Goal: Obtain resource: Download file/media

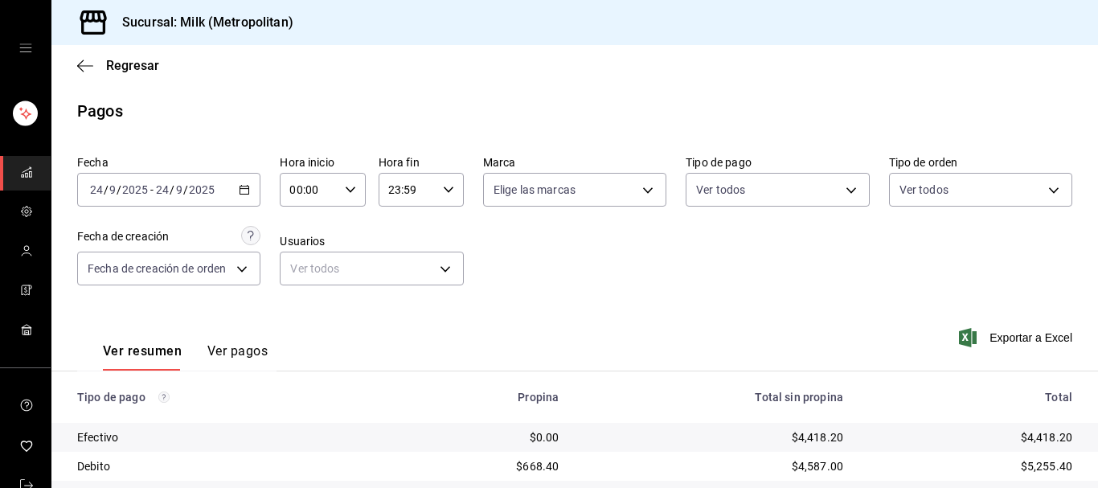
scroll to position [309, 0]
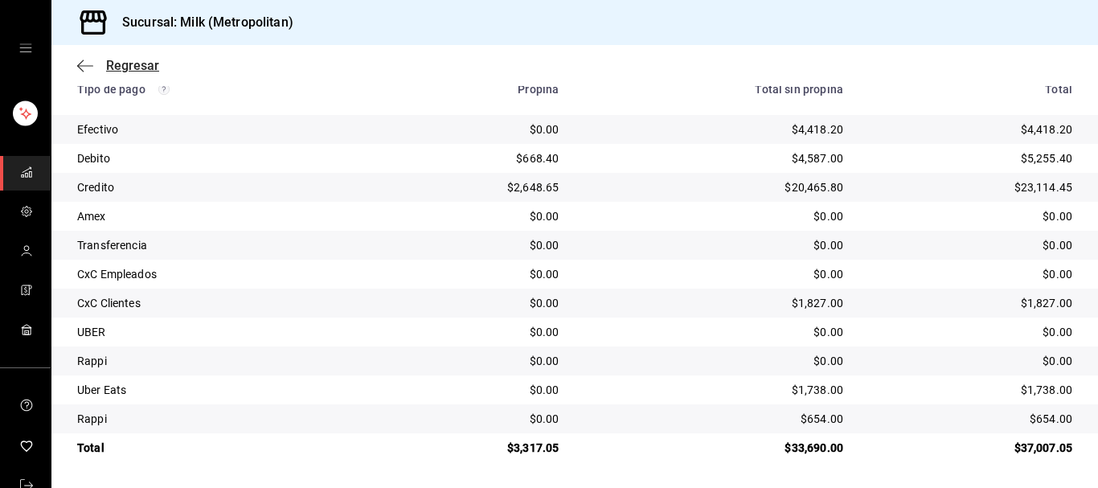
click at [83, 61] on icon "button" at bounding box center [80, 66] width 6 height 12
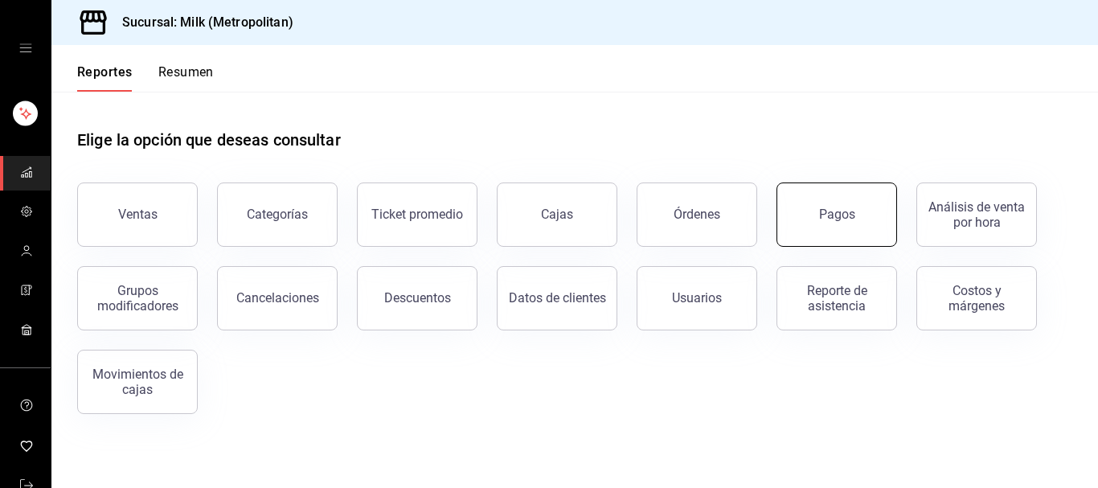
click at [830, 211] on div "Pagos" at bounding box center [837, 214] width 36 height 15
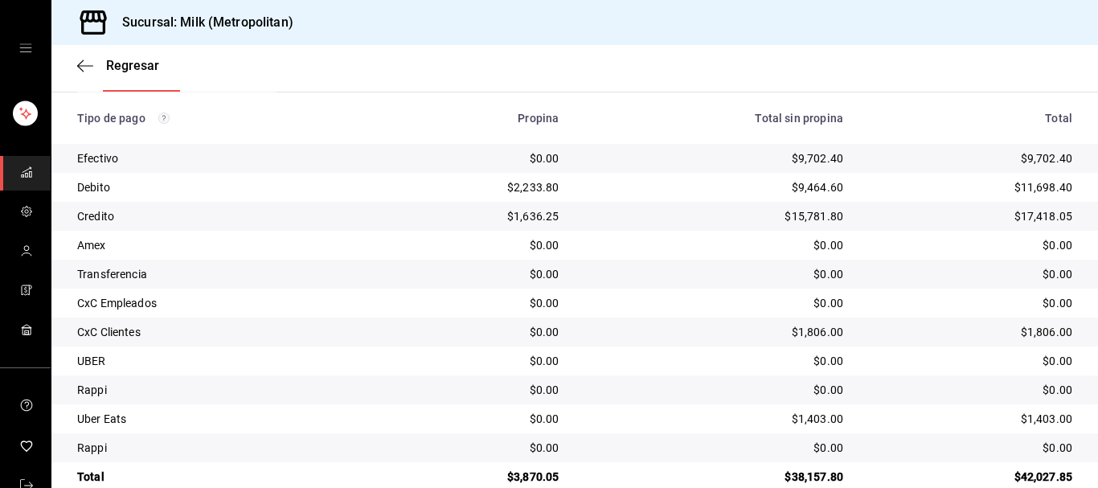
scroll to position [309, 0]
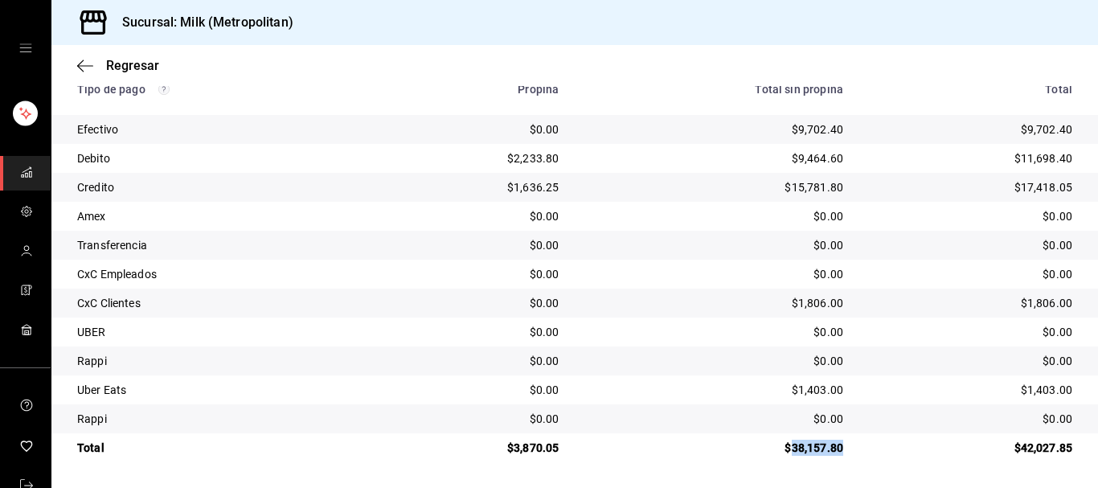
drag, startPoint x: 846, startPoint y: 443, endPoint x: 782, endPoint y: 464, distance: 66.9
click at [782, 462] on div "Tipo de pago Propina Total sin propina Total Efectivo $0.00 $9,702.40 $9,702.40…" at bounding box center [574, 263] width 1047 height 399
copy div "38,157.80"
click at [666, 445] on div "$38,157.80" at bounding box center [714, 448] width 259 height 16
click at [150, 57] on div "Regresar" at bounding box center [574, 65] width 1047 height 41
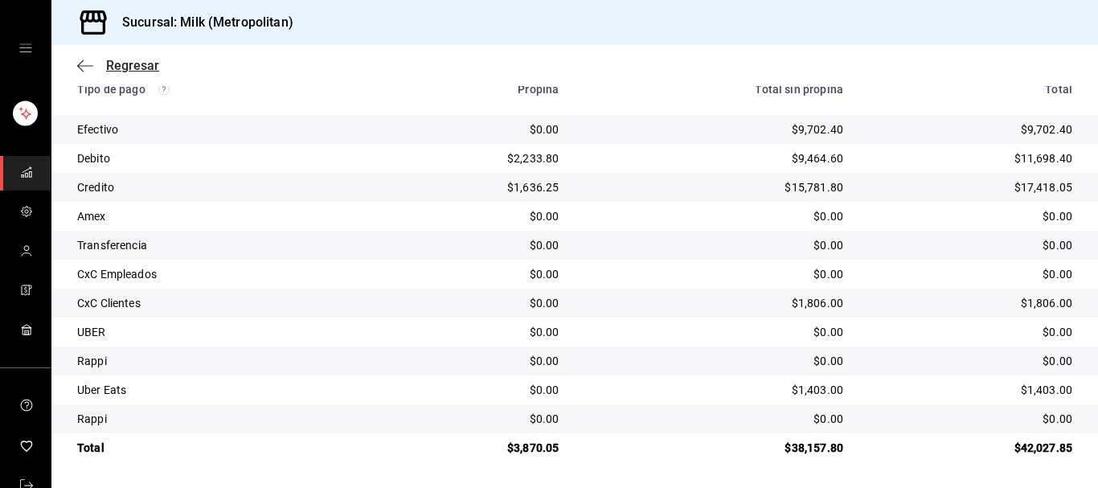
click at [148, 65] on span "Regresar" at bounding box center [132, 65] width 53 height 15
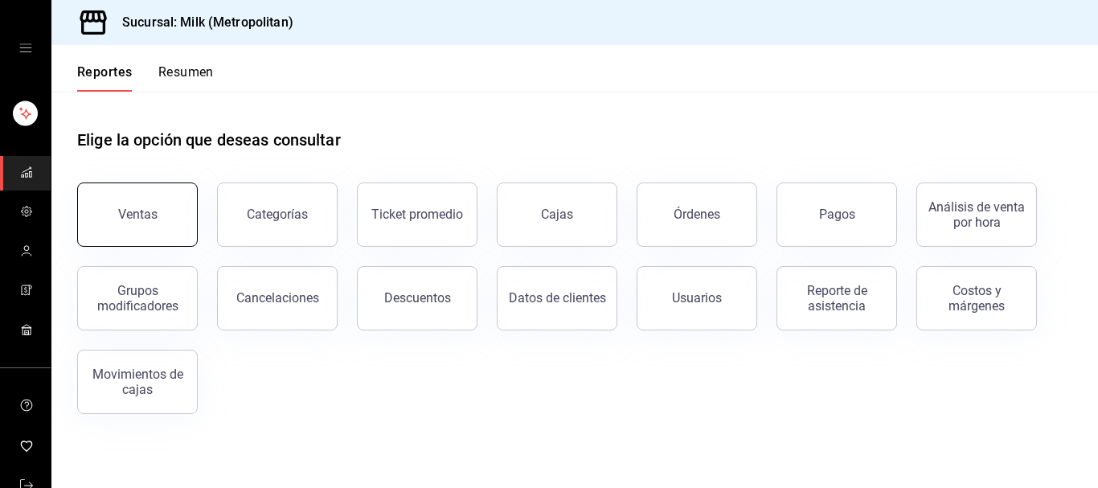
click at [139, 213] on div "Ventas" at bounding box center [137, 214] width 39 height 15
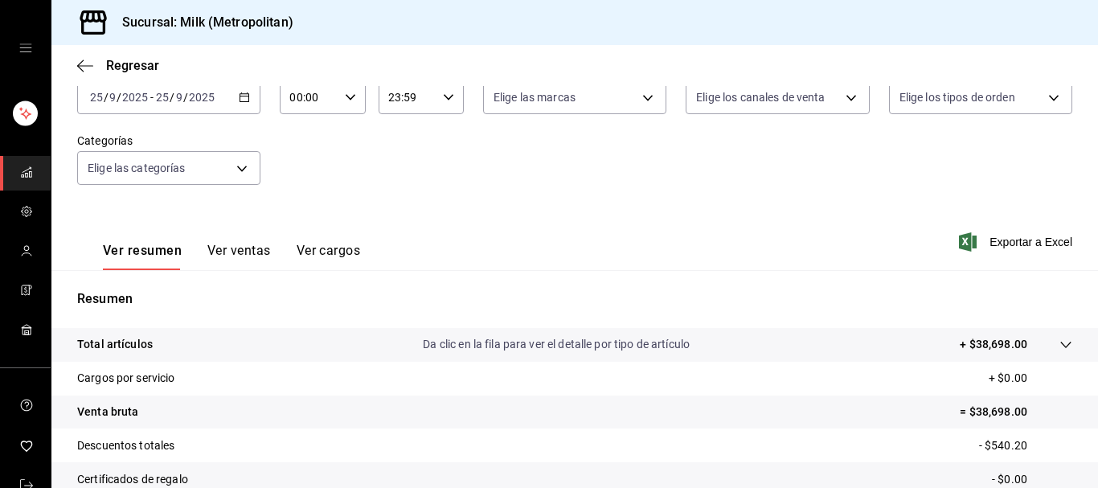
scroll to position [282, 0]
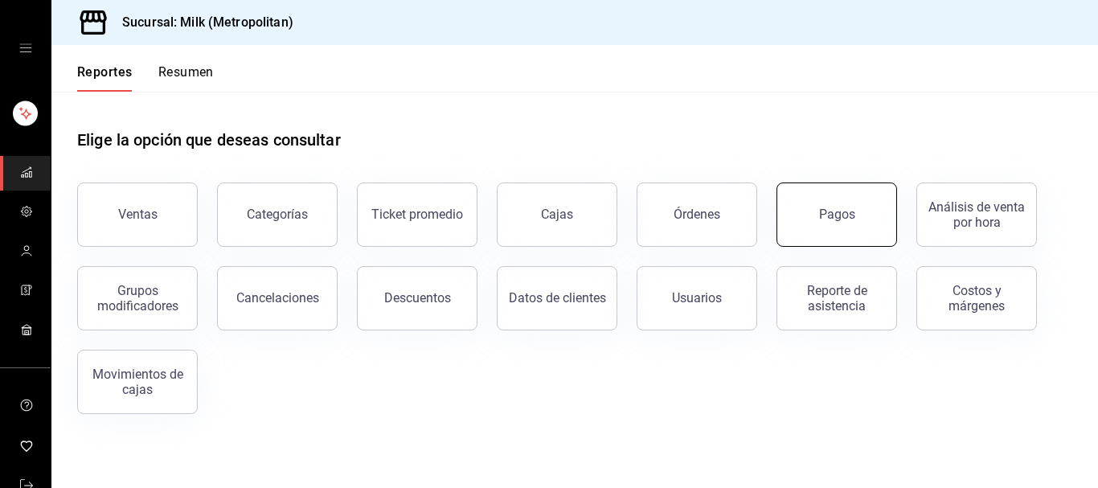
click at [823, 207] on button "Pagos" at bounding box center [837, 215] width 121 height 64
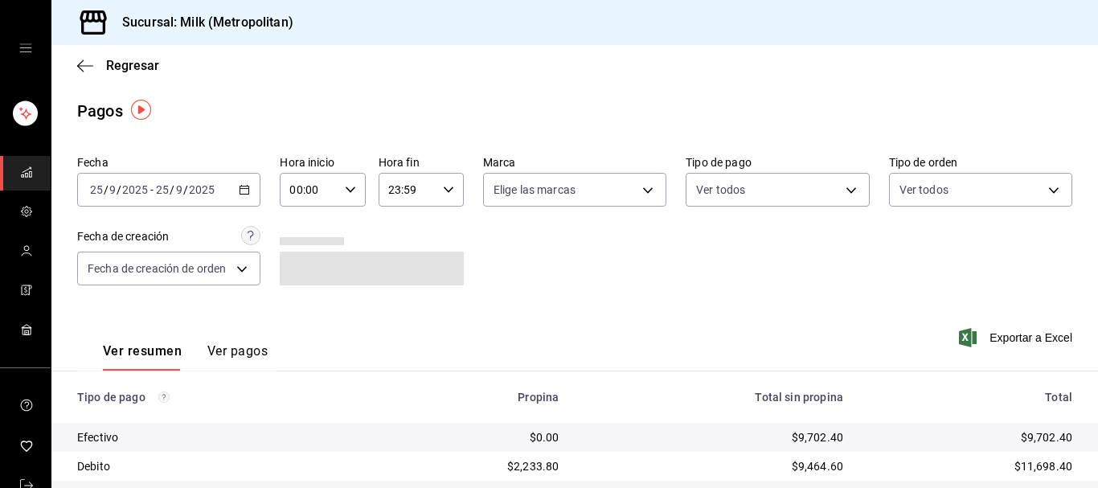
scroll to position [309, 0]
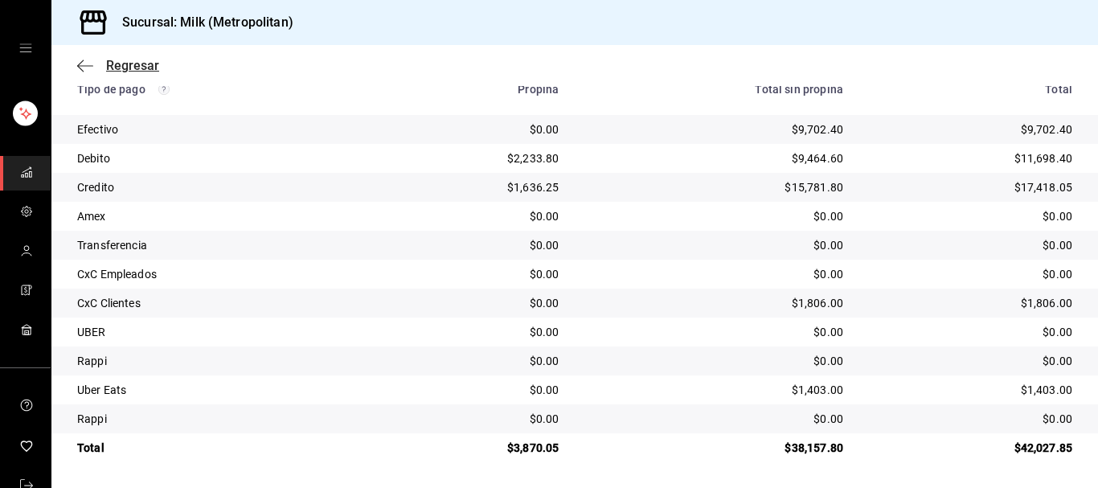
click at [90, 68] on icon "button" at bounding box center [85, 66] width 16 height 14
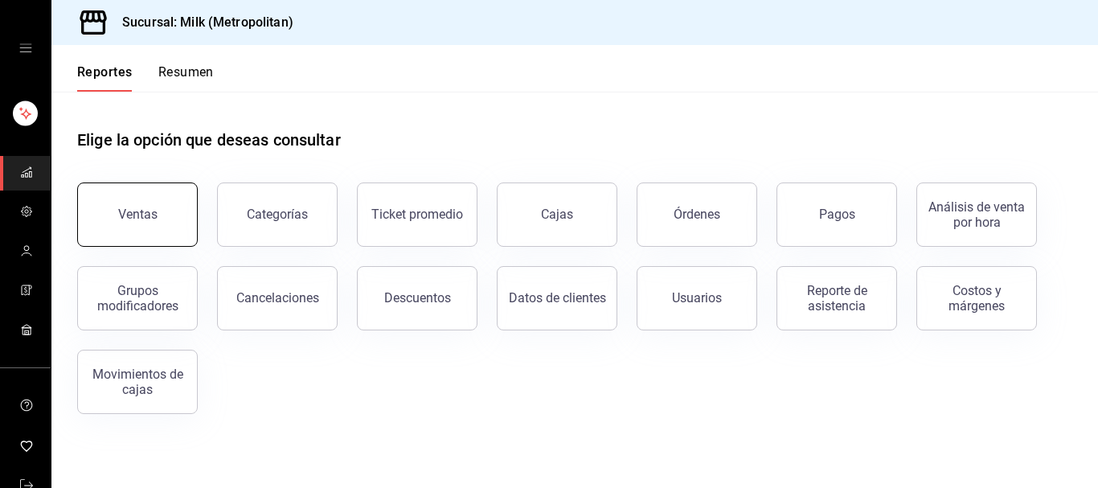
click at [161, 202] on button "Ventas" at bounding box center [137, 215] width 121 height 64
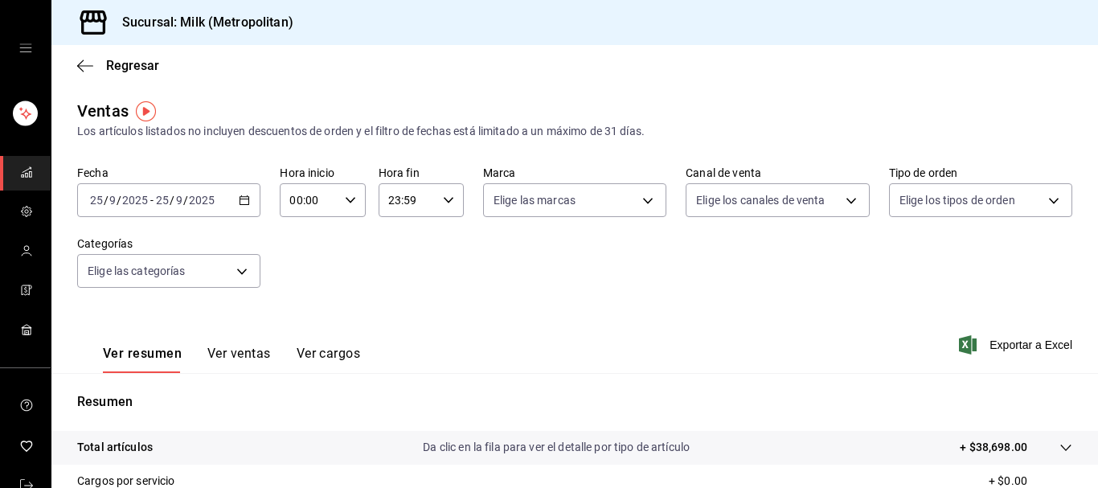
click at [243, 203] on icon "button" at bounding box center [244, 200] width 11 height 11
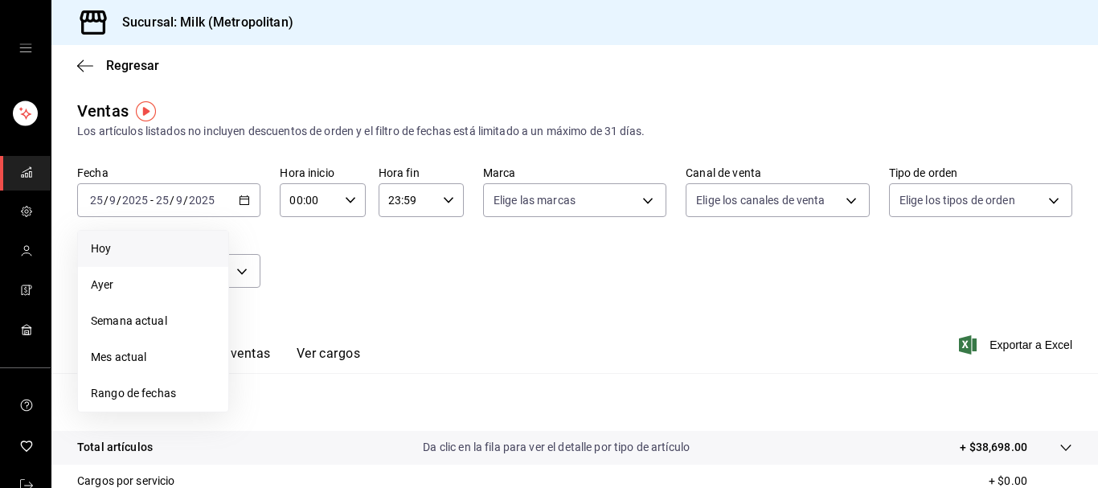
click at [118, 254] on span "Hoy" at bounding box center [153, 248] width 125 height 17
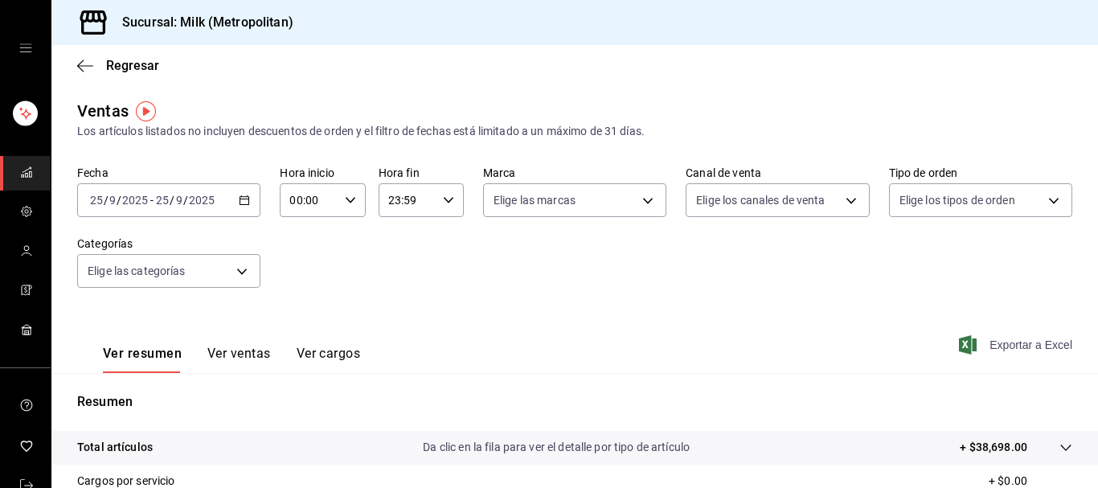
click at [1012, 351] on span "Exportar a Excel" at bounding box center [1018, 344] width 110 height 19
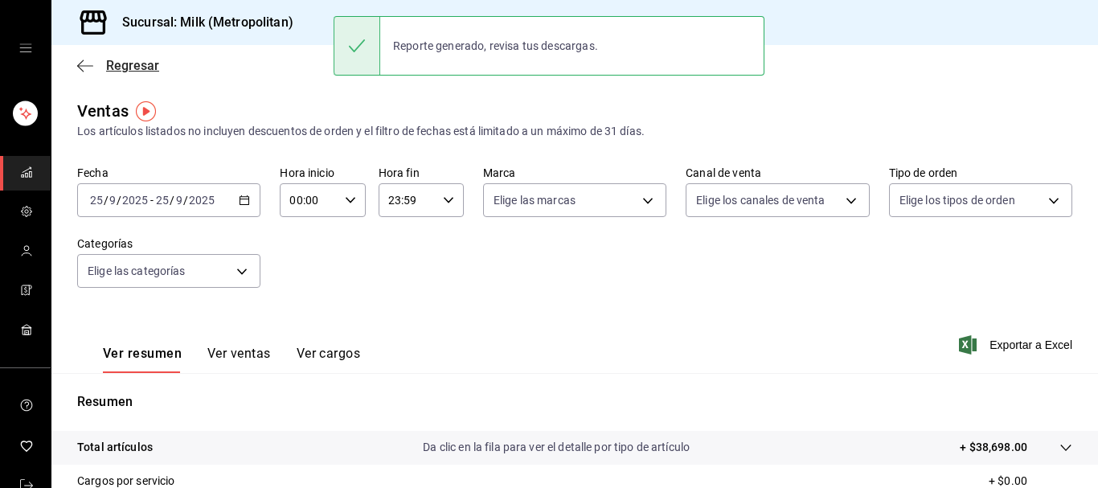
click at [80, 60] on icon "button" at bounding box center [85, 66] width 16 height 14
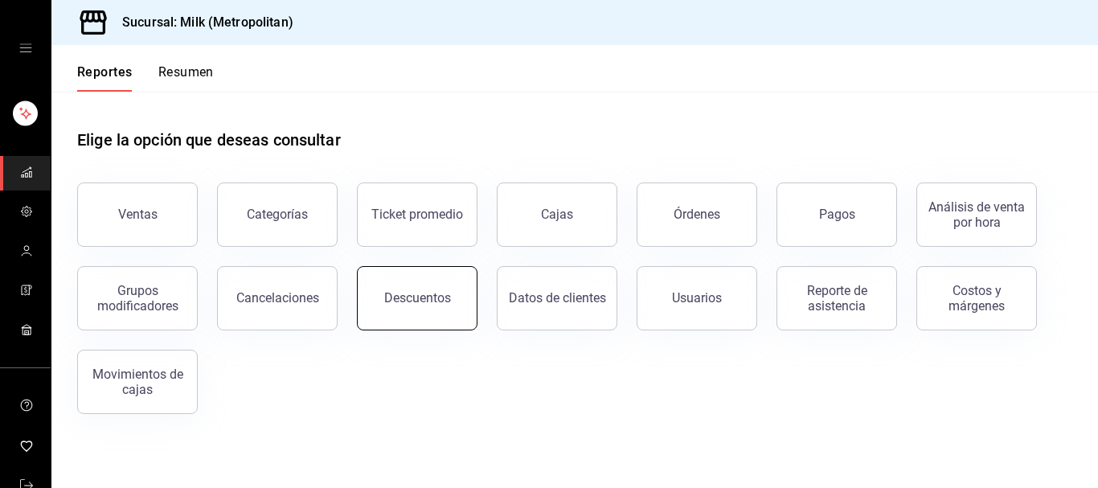
click at [399, 282] on button "Descuentos" at bounding box center [417, 298] width 121 height 64
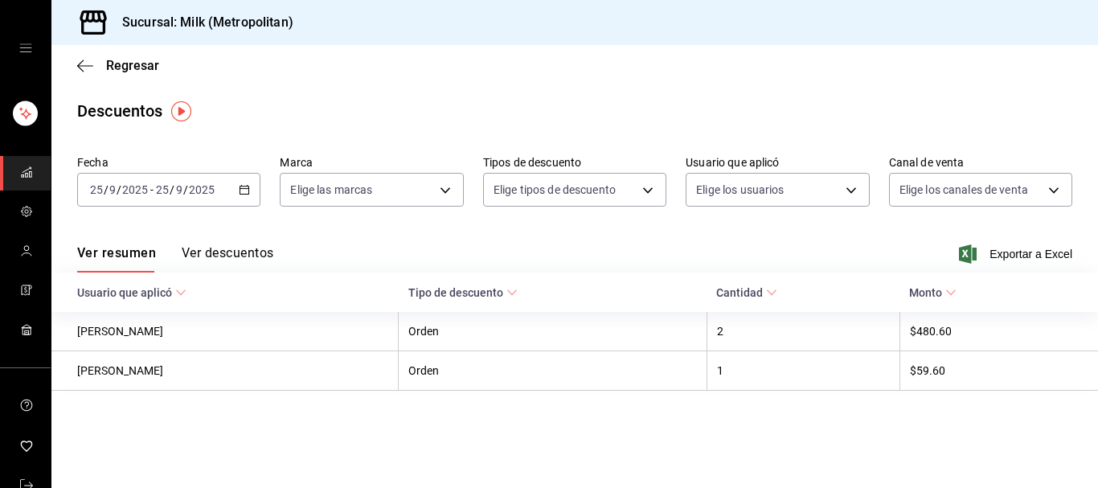
click at [243, 188] on icon "button" at bounding box center [244, 189] width 11 height 11
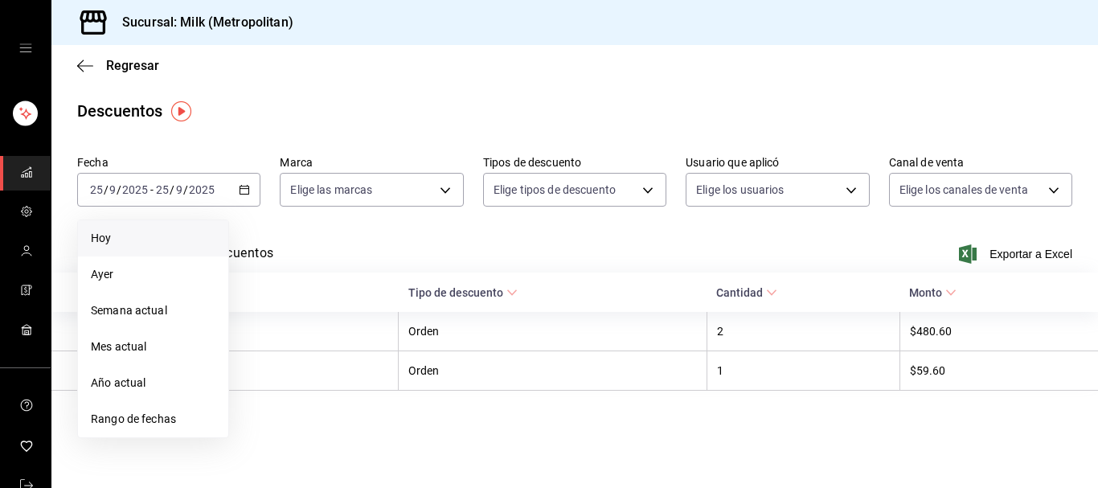
click at [113, 232] on span "Hoy" at bounding box center [153, 238] width 125 height 17
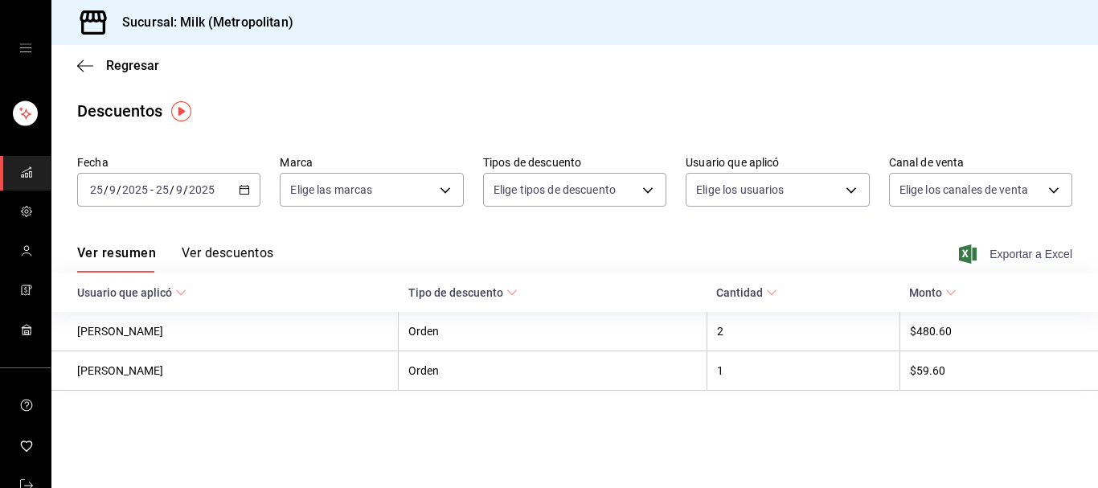
click at [1011, 248] on span "Exportar a Excel" at bounding box center [1018, 253] width 110 height 19
click at [84, 65] on icon "button" at bounding box center [85, 66] width 16 height 14
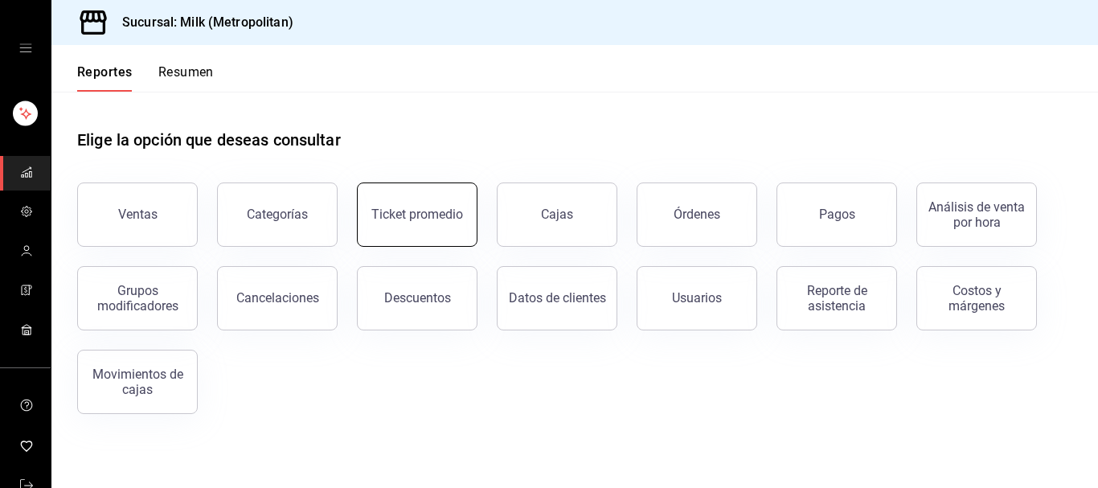
click at [441, 222] on button "Ticket promedio" at bounding box center [417, 215] width 121 height 64
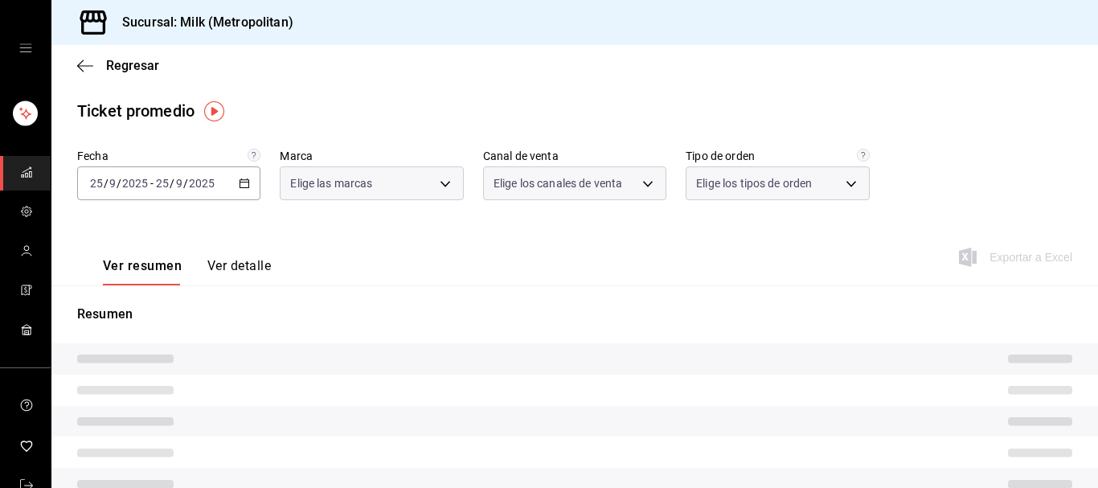
type input "57c9fc47-e65f-4221-a10c-96a6466a6251"
type input "PARROT,UBER_EATS,RAPPI,DIDI_FOOD,ONLINE"
type input "c6efb9bd-abd5-48a3-8783-83cc8f48df17,ac96d0b7-0302-404a-8271-ab3d4d47528d,08d44…"
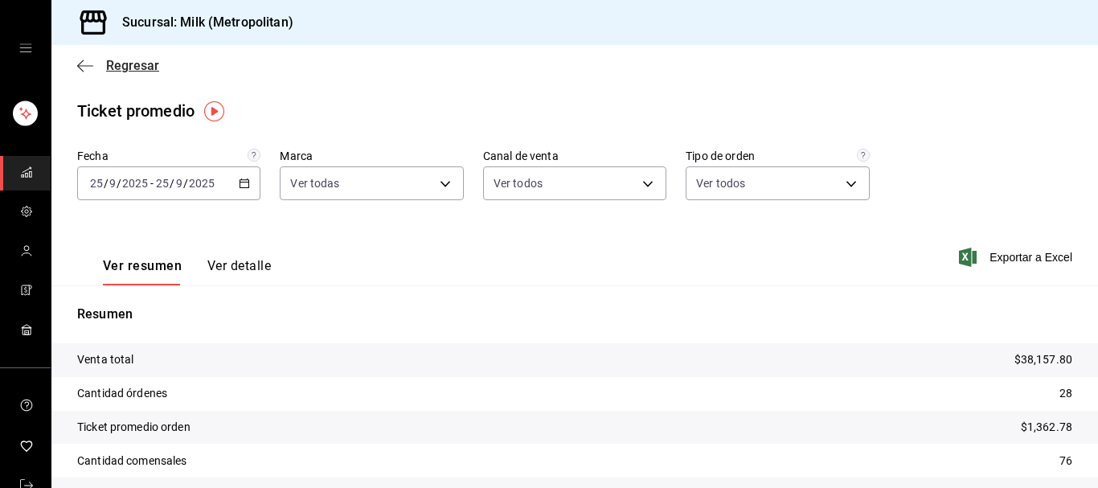
click at [87, 61] on icon "button" at bounding box center [85, 66] width 16 height 14
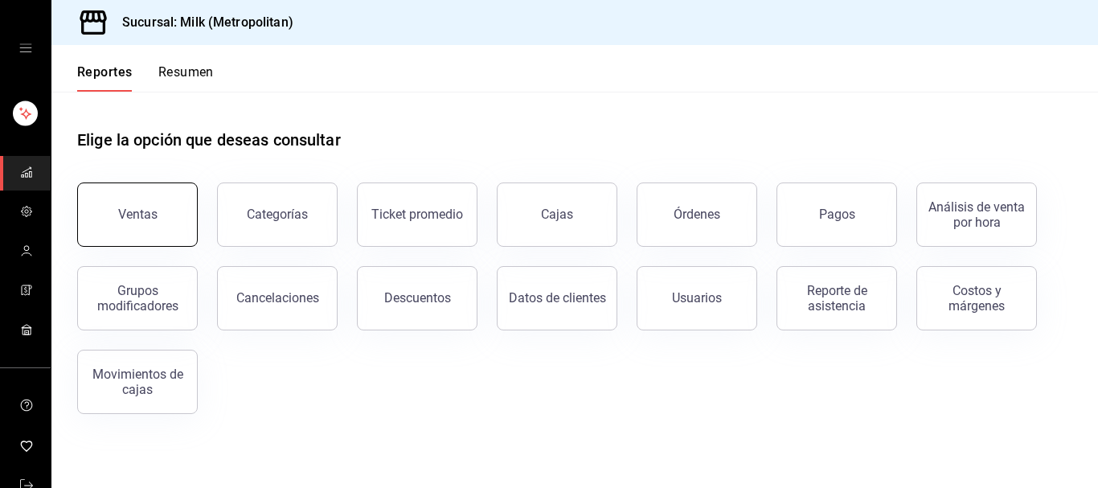
click at [174, 210] on button "Ventas" at bounding box center [137, 215] width 121 height 64
